Goal: Navigation & Orientation: Find specific page/section

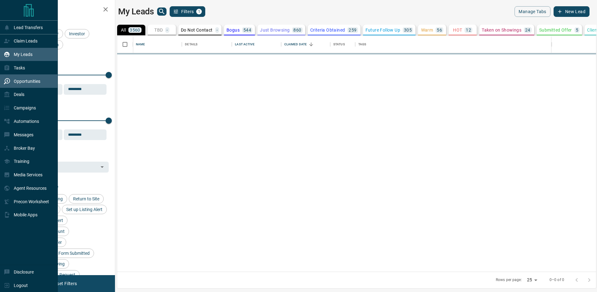
scroll to position [236, 479]
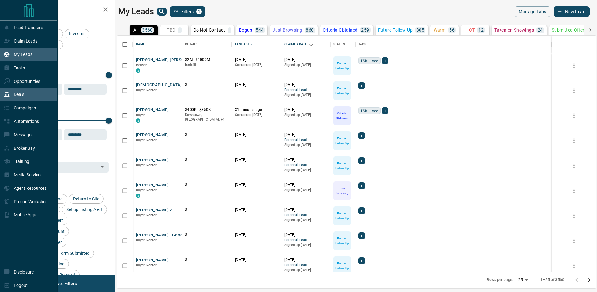
click at [12, 93] on div "Deals" at bounding box center [14, 94] width 21 height 10
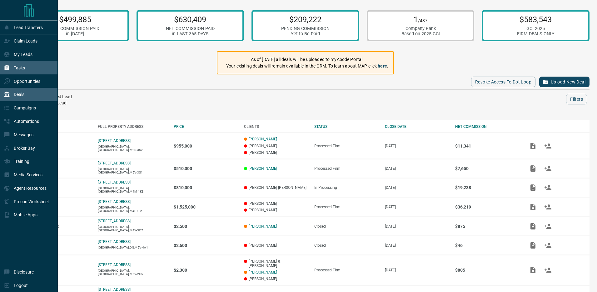
click at [20, 70] on div "Tasks" at bounding box center [14, 67] width 21 height 10
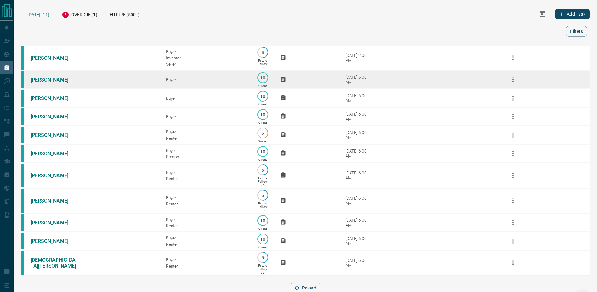
click at [45, 80] on link "[PERSON_NAME]" at bounding box center [54, 80] width 47 height 6
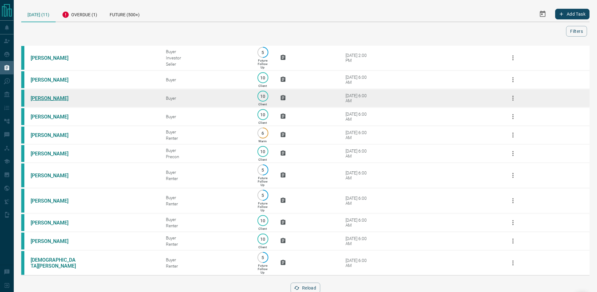
click at [47, 97] on link "[PERSON_NAME]" at bounding box center [54, 98] width 47 height 6
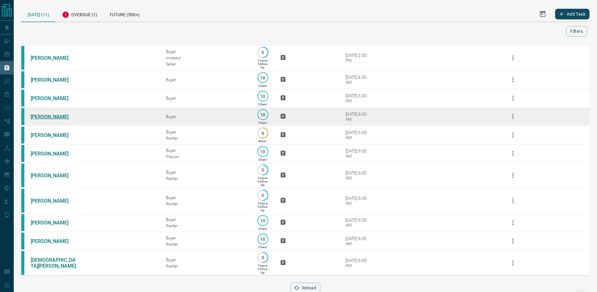
click at [47, 117] on link "[PERSON_NAME]" at bounding box center [54, 117] width 47 height 6
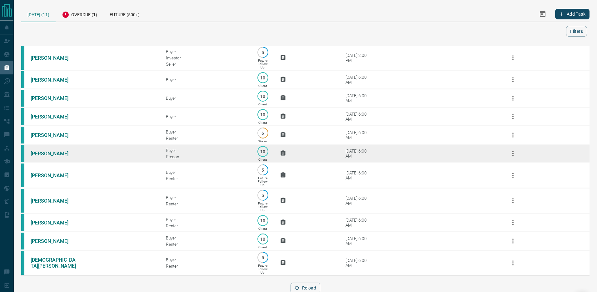
click at [48, 153] on link "[PERSON_NAME]" at bounding box center [54, 154] width 47 height 6
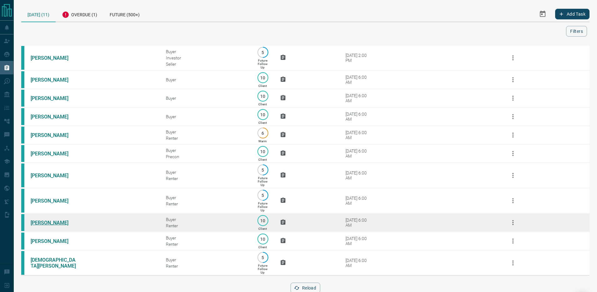
click at [44, 223] on link "[PERSON_NAME]" at bounding box center [54, 223] width 47 height 6
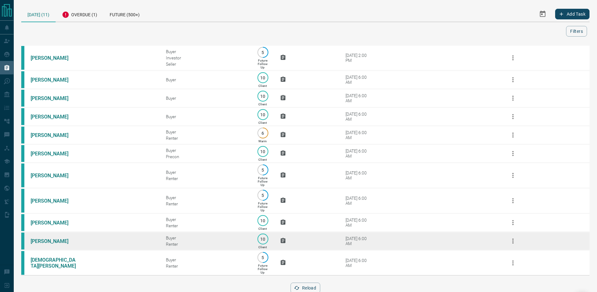
click at [45, 244] on td "[PERSON_NAME]" at bounding box center [88, 241] width 135 height 18
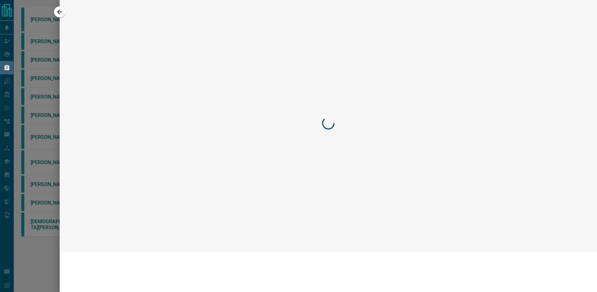
click at [45, 234] on div at bounding box center [298, 146] width 597 height 292
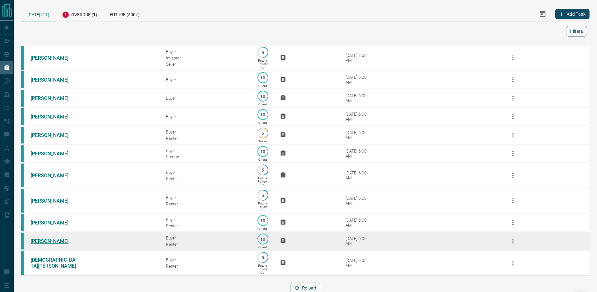
click at [42, 239] on link "[PERSON_NAME]" at bounding box center [54, 241] width 47 height 6
